Goal: Task Accomplishment & Management: Manage account settings

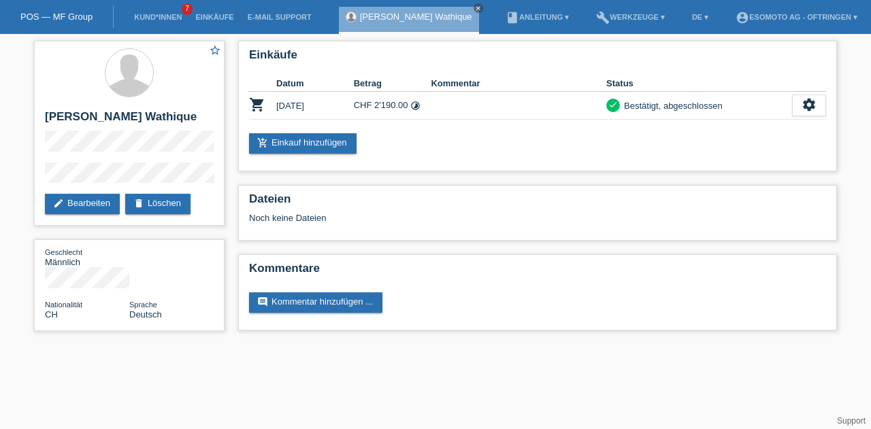
click at [76, 200] on link "edit Bearbeiten" at bounding box center [82, 204] width 75 height 20
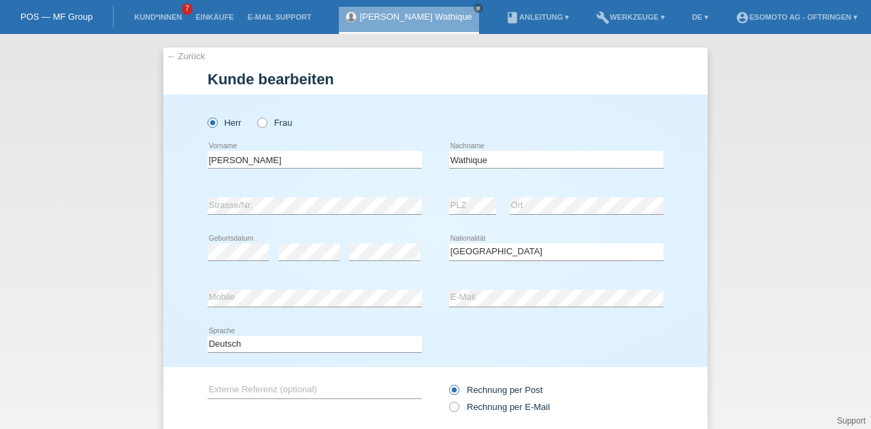
select select "CH"
click at [169, 60] on link "← Zurück" at bounding box center [186, 56] width 38 height 10
